Goal: Information Seeking & Learning: Learn about a topic

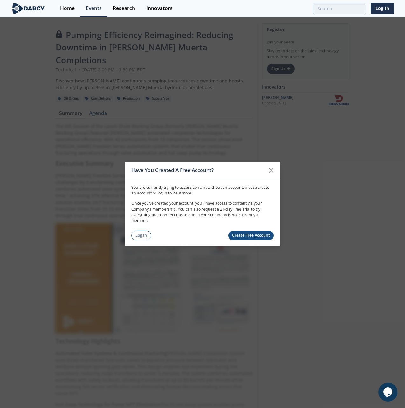
click at [161, 144] on div "Have You Created A Free Account? You are currently trying to access content wit…" at bounding box center [202, 204] width 405 height 408
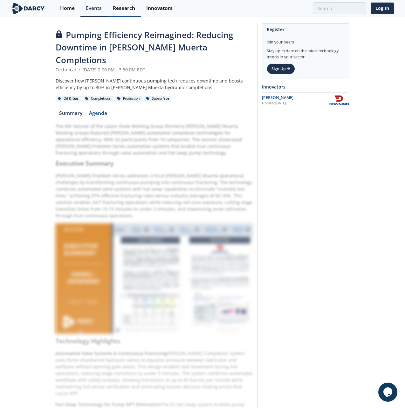
click at [133, 7] on div "Research" at bounding box center [124, 8] width 22 height 5
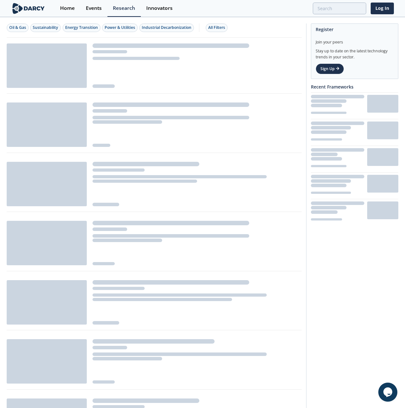
click at [373, 2] on div "Home Events Research Innovators Log In" at bounding box center [224, 8] width 339 height 17
click at [377, 6] on link "Log In" at bounding box center [381, 9] width 23 height 12
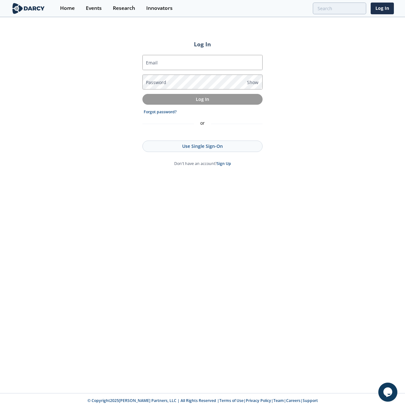
click at [228, 52] on div "Email Password Show Log In Forgot password? or Use Single Sign-On Don't have an…" at bounding box center [202, 111] width 120 height 122
click at [223, 60] on input "Email" at bounding box center [202, 62] width 120 height 15
type input "[EMAIL_ADDRESS][DOMAIN_NAME]"
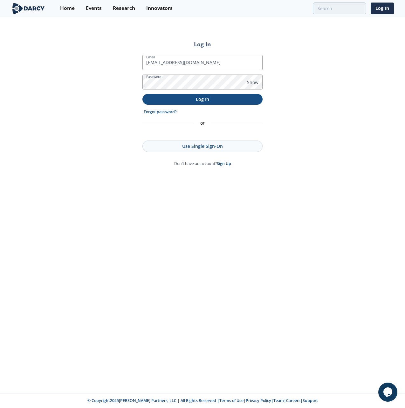
click at [188, 97] on p "Log In" at bounding box center [202, 99] width 111 height 7
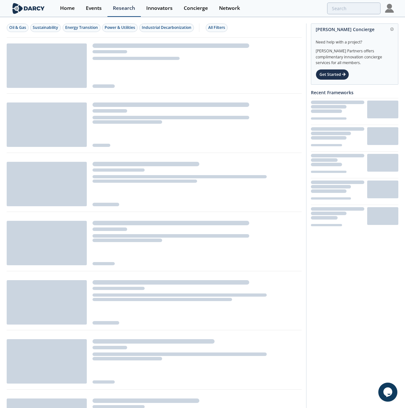
click at [113, 8] on div "Research" at bounding box center [124, 8] width 22 height 5
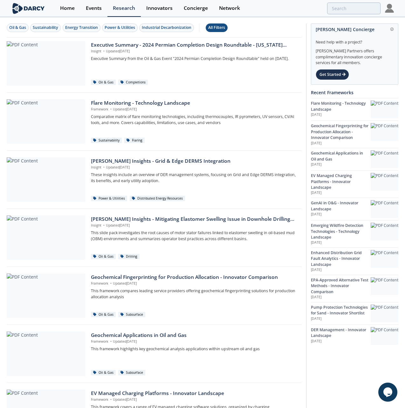
click at [210, 28] on div "All Filters" at bounding box center [216, 28] width 17 height 6
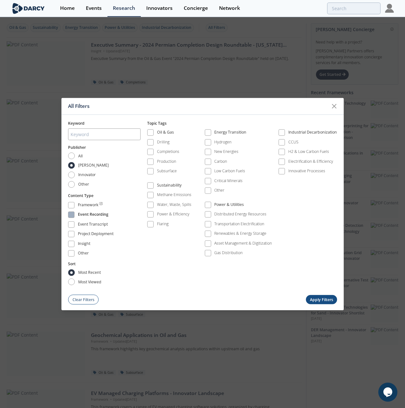
click at [72, 214] on span at bounding box center [71, 215] width 4 height 4
click at [311, 261] on button "Apply Filters" at bounding box center [320, 299] width 31 height 9
